Goal: Download file/media

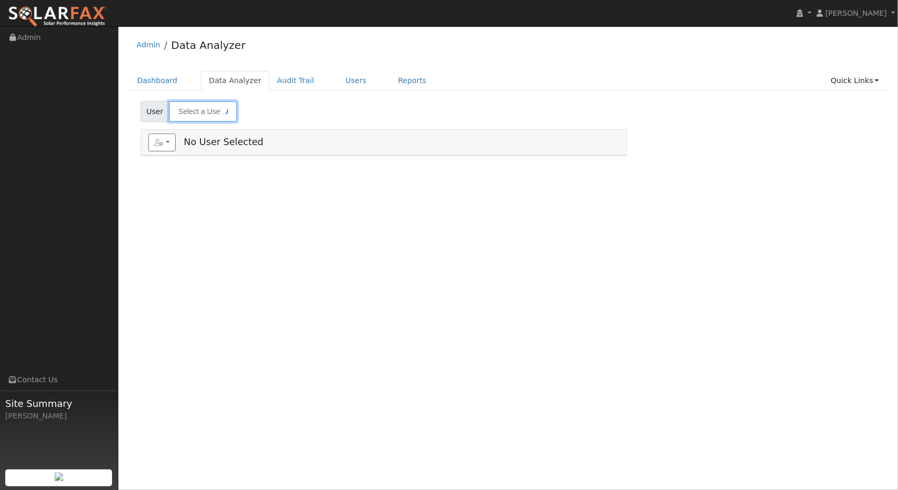
type input "[PERSON_NAME]"
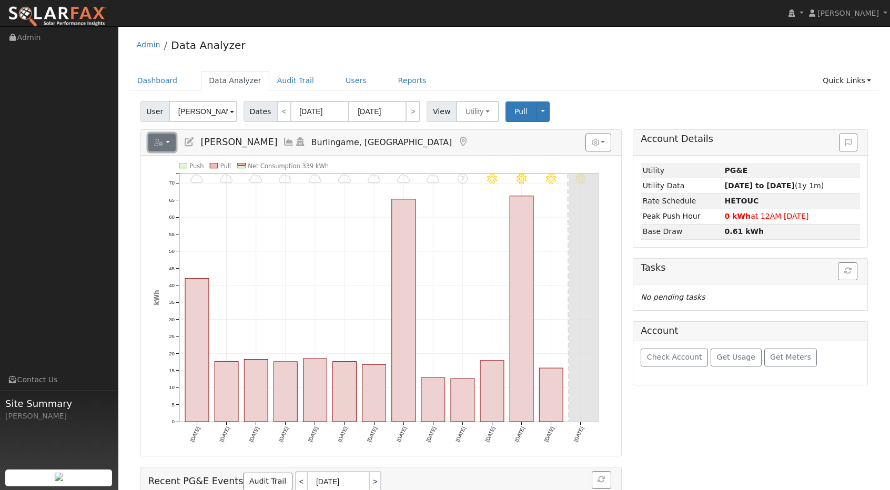
click at [166, 146] on button "button" at bounding box center [162, 143] width 28 height 18
click at [258, 185] on link "Export to CSV" at bounding box center [277, 190] width 76 height 13
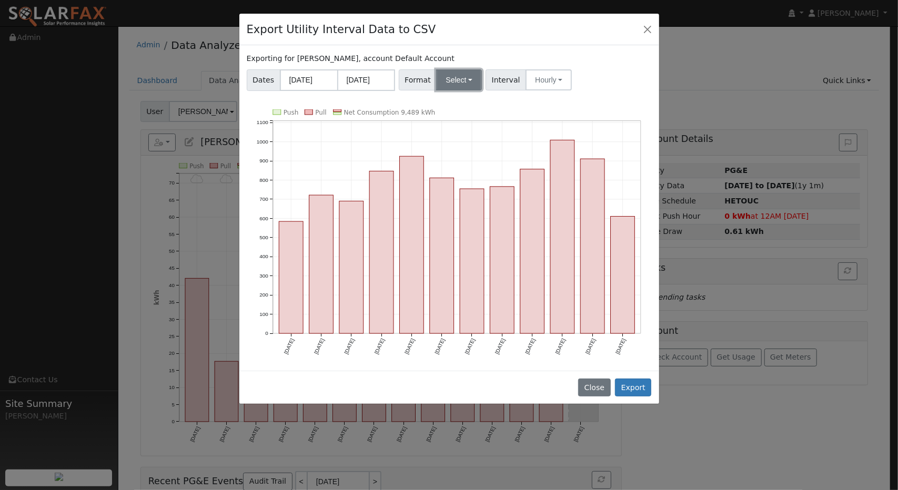
click at [457, 83] on button "Select" at bounding box center [459, 79] width 46 height 21
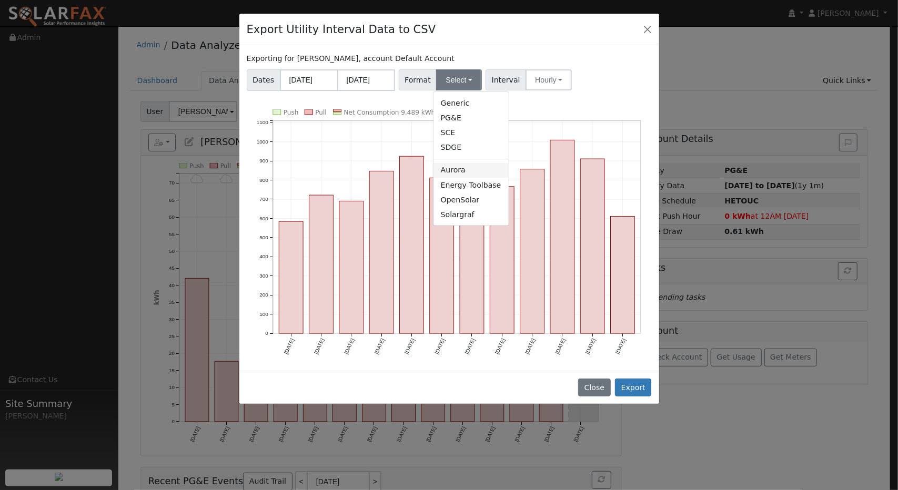
click at [452, 173] on link "Aurora" at bounding box center [471, 170] width 75 height 15
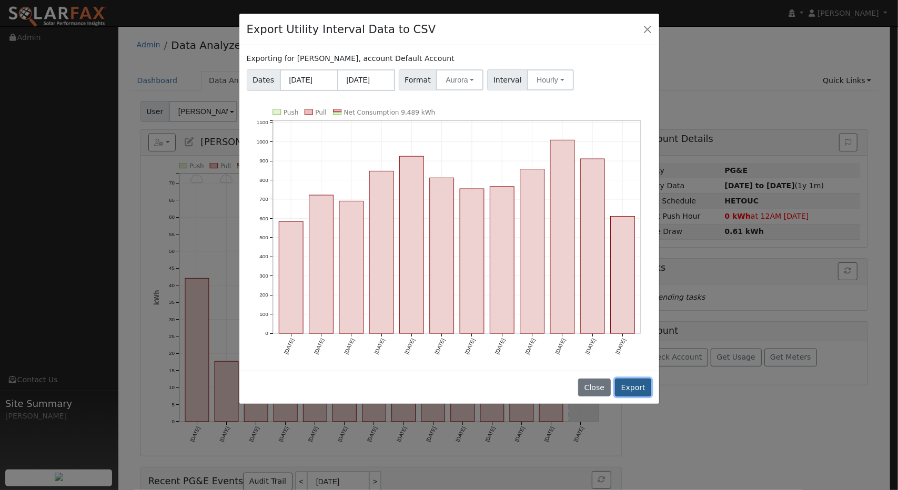
click at [632, 379] on button "Export" at bounding box center [633, 388] width 36 height 18
